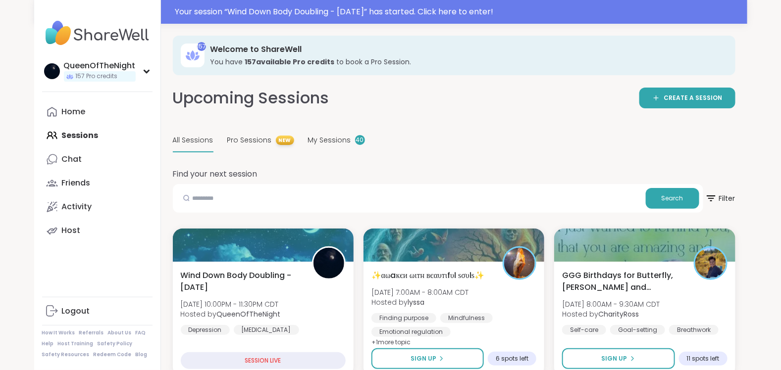
click at [356, 6] on div "Your session “ Wind Down Body Doubling - [DATE] ” has started. Click here to en…" at bounding box center [458, 12] width 566 height 12
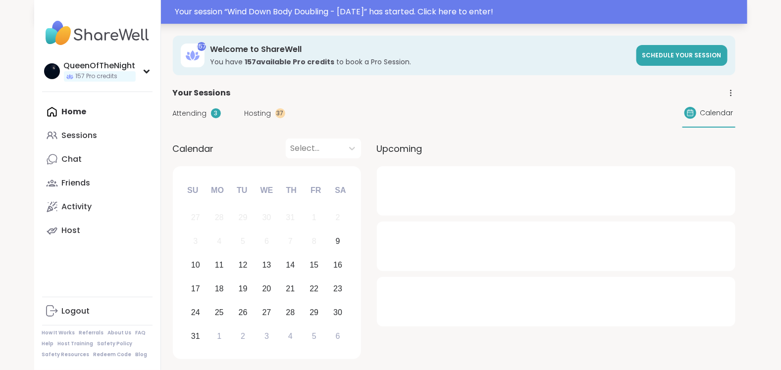
click at [352, 6] on div "Your session “ Wind Down Body Doubling - [DATE] ” has started. Click here to en…" at bounding box center [458, 12] width 566 height 12
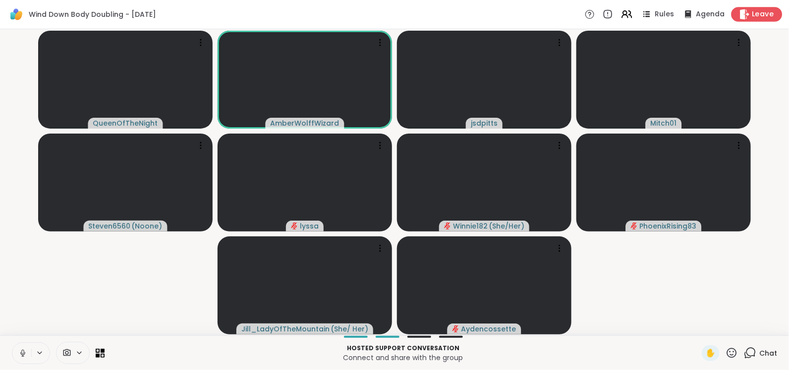
click at [741, 16] on icon at bounding box center [744, 14] width 10 height 10
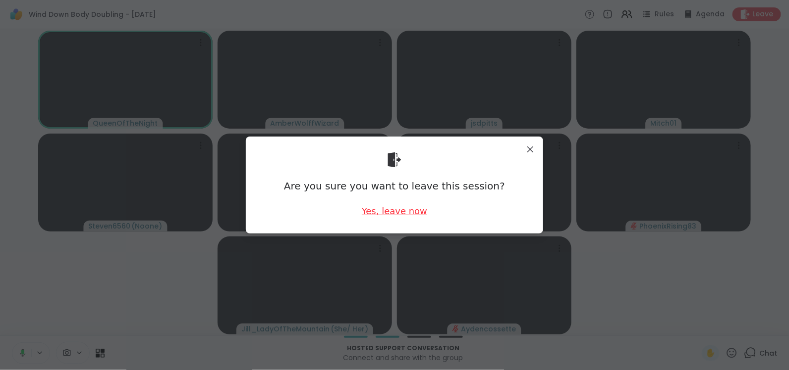
click at [373, 212] on div "Yes, leave now" at bounding box center [394, 211] width 65 height 12
